Goal: Information Seeking & Learning: Check status

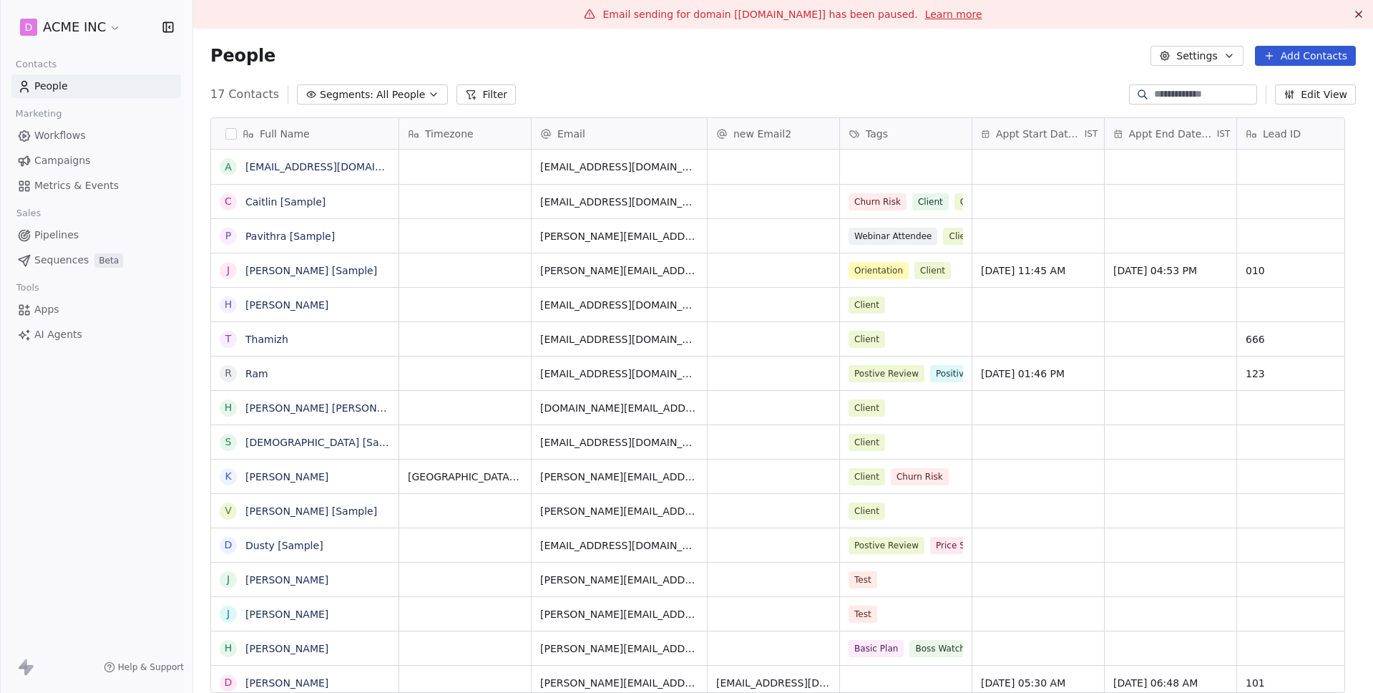
scroll to position [599, 1158]
click at [84, 189] on span "Metrics & Events" at bounding box center [76, 185] width 84 height 15
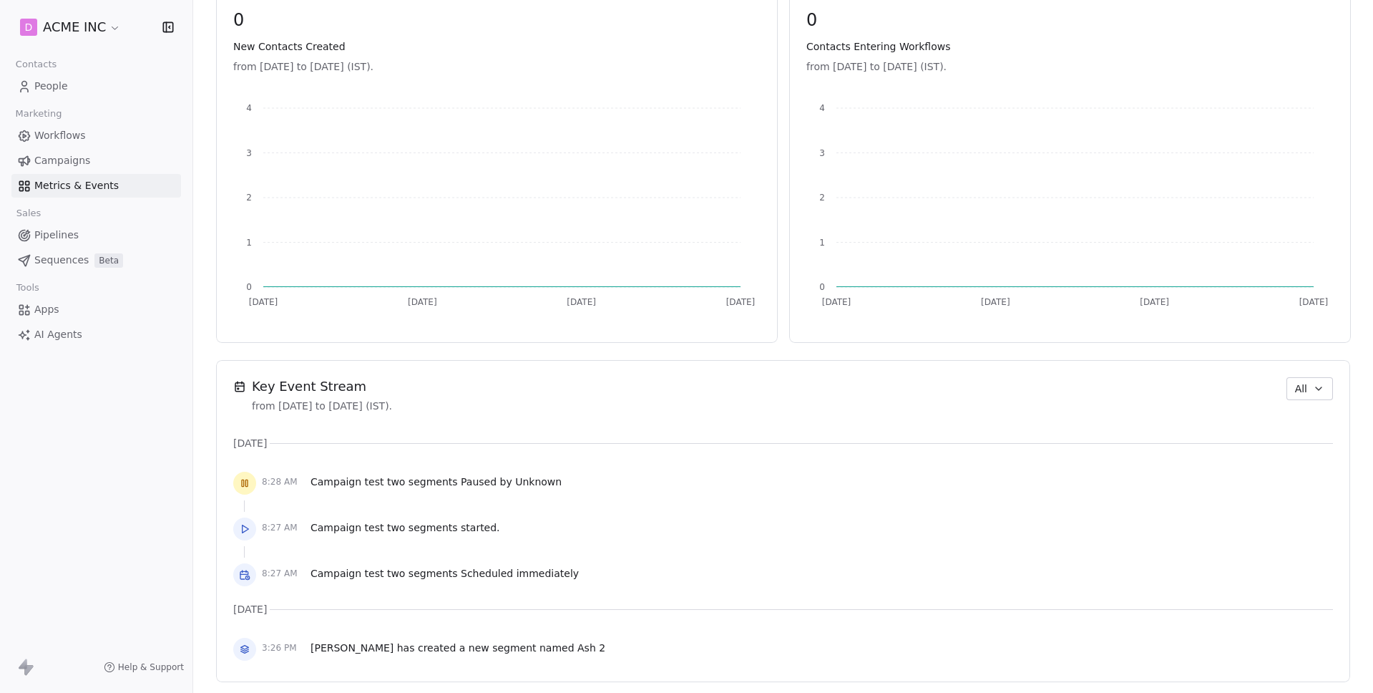
scroll to position [690, 0]
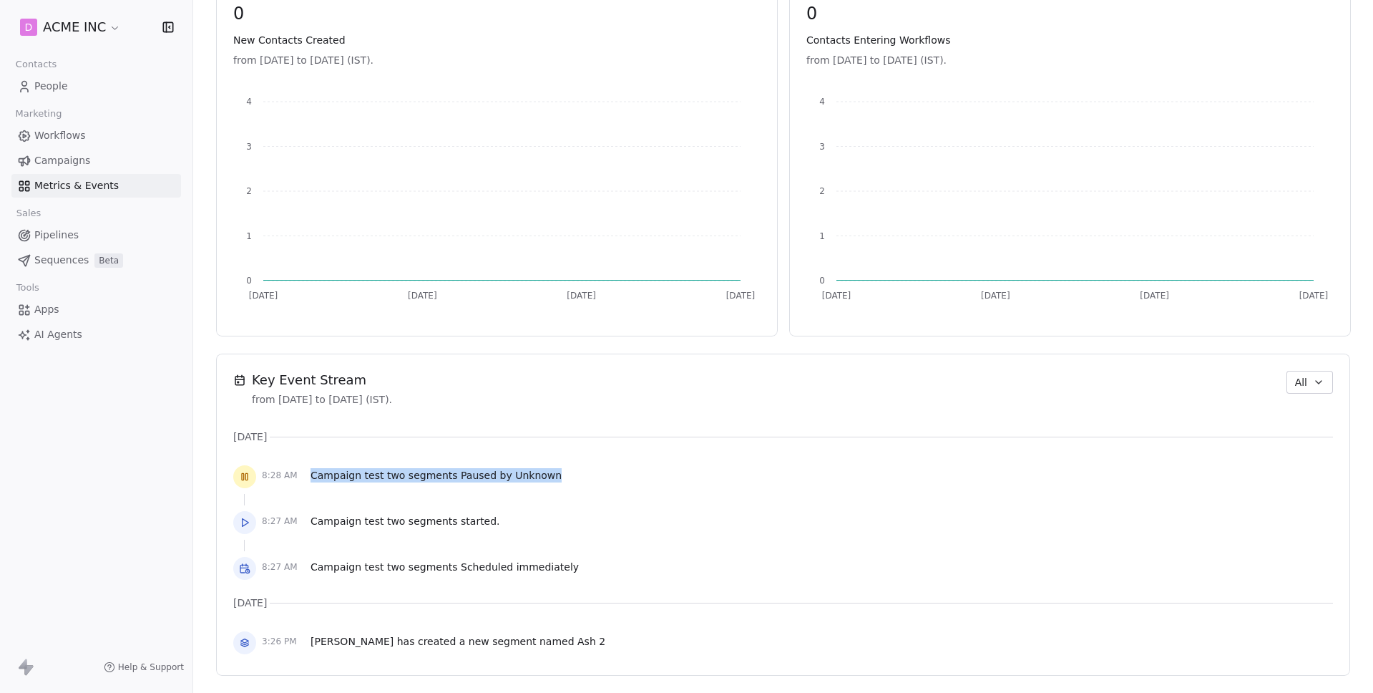
drag, startPoint x: 304, startPoint y: 474, endPoint x: 607, endPoint y: 480, distance: 303.4
click at [607, 480] on div "8:28 AM Campaign test two segments Paused by Unknown" at bounding box center [783, 476] width 1100 height 31
click at [489, 474] on span "Campaign test two segments Paused by Unknown" at bounding box center [436, 475] width 251 height 14
click at [515, 472] on span "Unknown" at bounding box center [538, 474] width 47 height 11
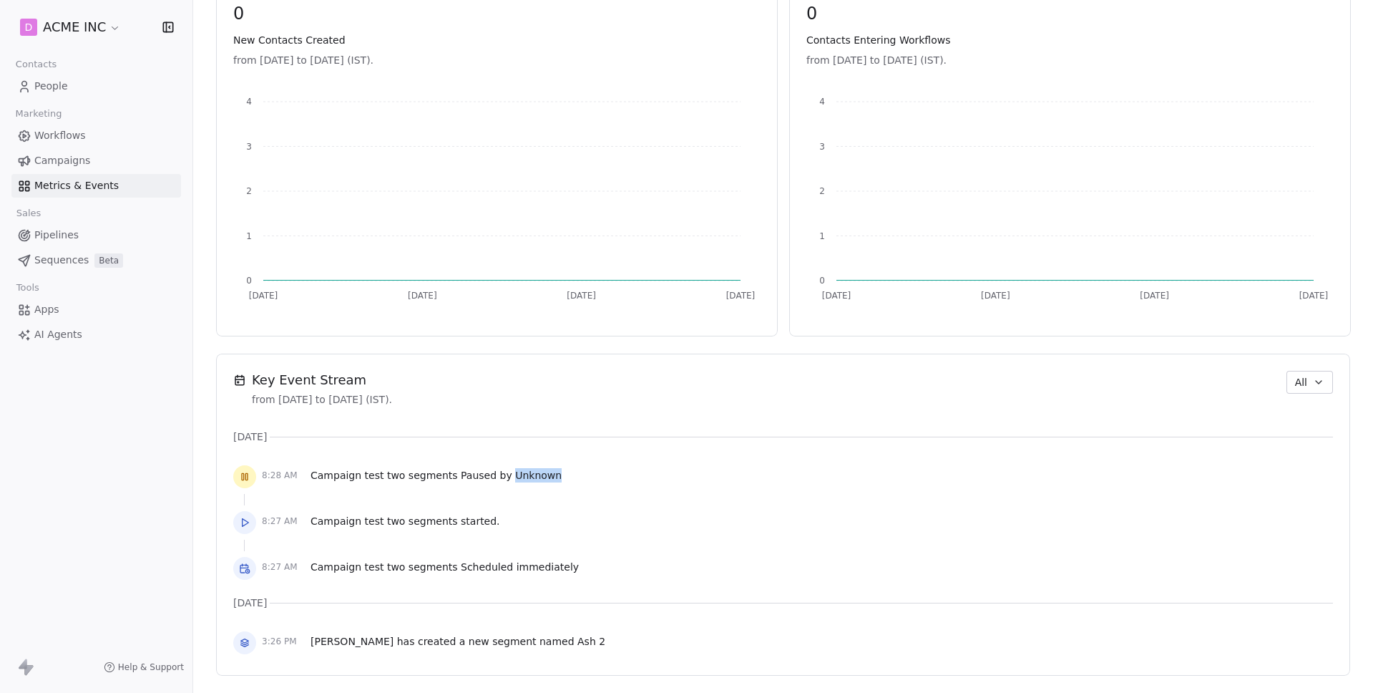
click at [515, 472] on span "Unknown" at bounding box center [538, 474] width 47 height 11
click at [517, 470] on span "Unknown" at bounding box center [538, 474] width 47 height 11
click at [516, 469] on span "Unknown" at bounding box center [538, 474] width 47 height 11
click at [628, 423] on div "Key Event Stream from [DATE] to [DATE] (IST). All [DATE] 8:28 AM Campaign test …" at bounding box center [783, 515] width 1100 height 288
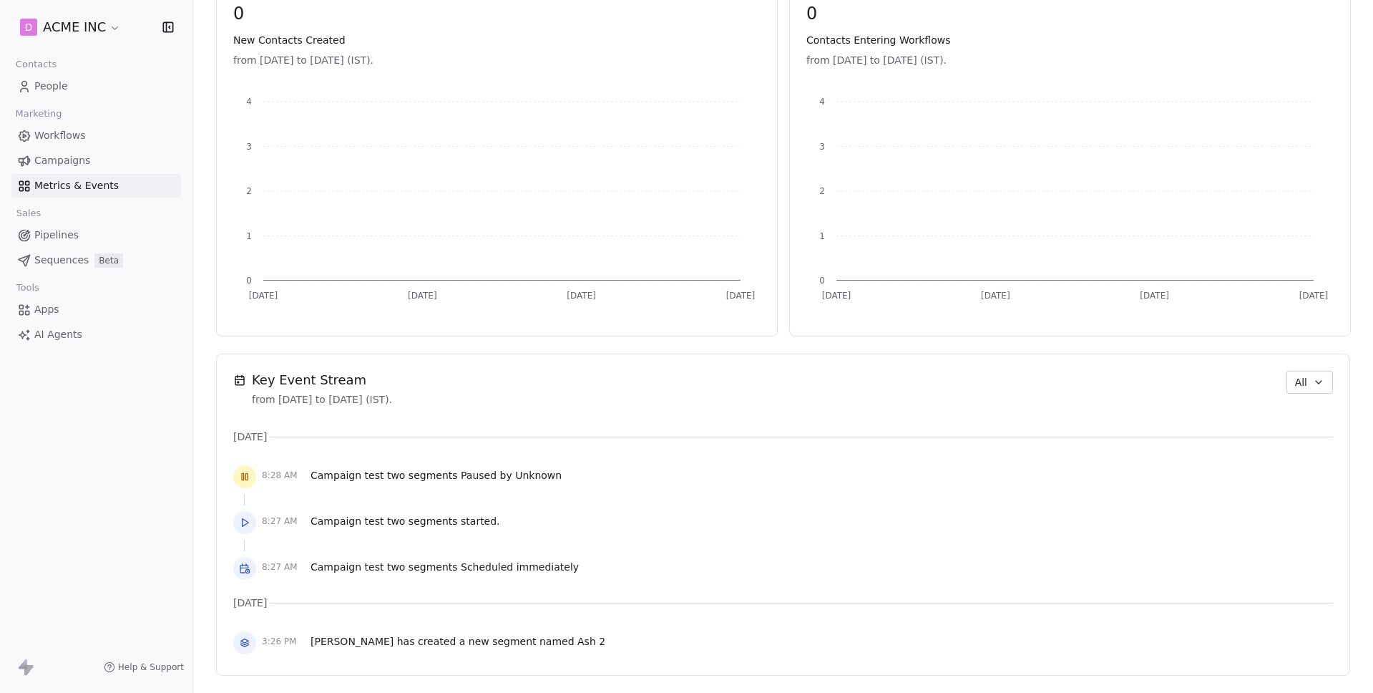
click at [1295, 379] on span "All" at bounding box center [1301, 382] width 12 height 15
drag, startPoint x: 1143, startPoint y: 419, endPoint x: 1059, endPoint y: 426, distance: 84.7
click at [1142, 419] on html "D ACME INC Contacts People Marketing Workflows Campaigns Metrics & Events Sales…" at bounding box center [686, 346] width 1373 height 693
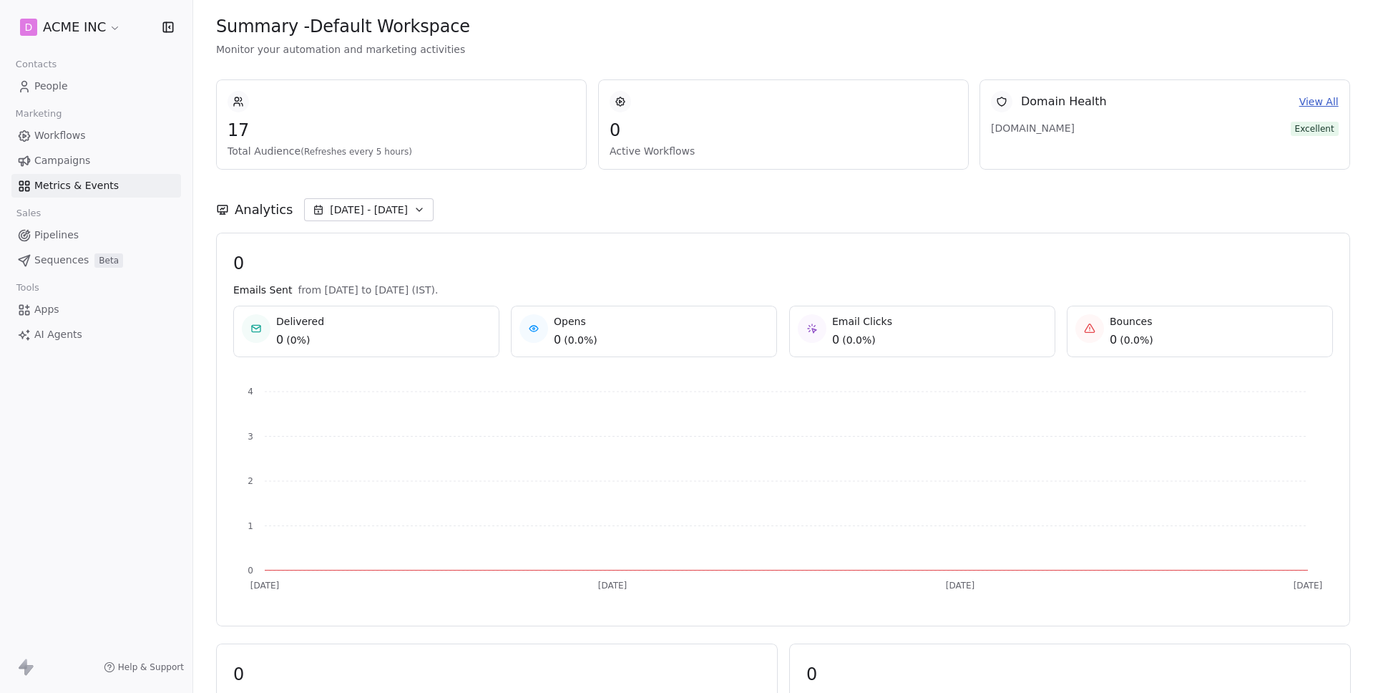
scroll to position [0, 0]
